Goal: Information Seeking & Learning: Find contact information

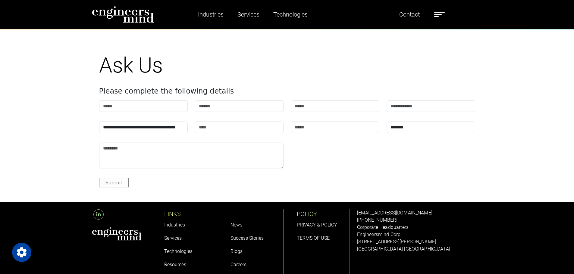
scroll to position [2381, 0]
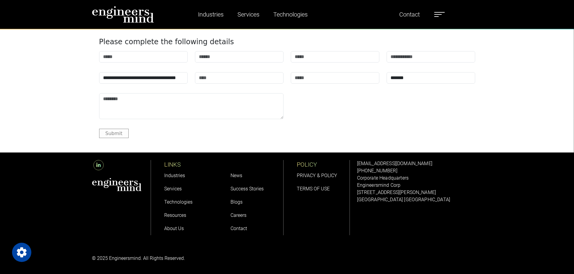
click at [236, 228] on link "Contact" at bounding box center [238, 229] width 17 height 6
